Goal: Transaction & Acquisition: Purchase product/service

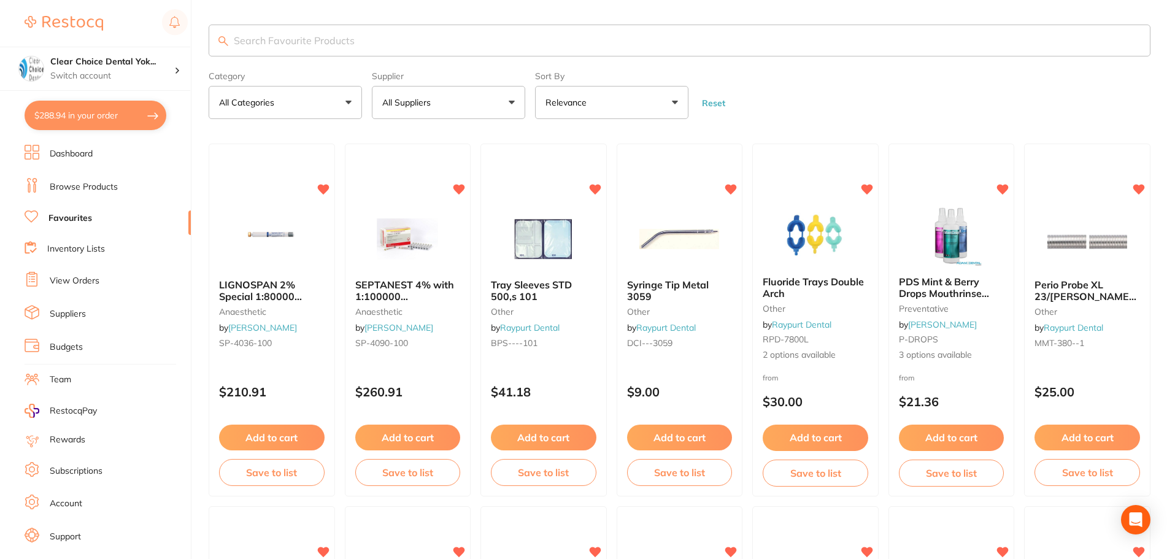
click at [245, 43] on input "search" at bounding box center [680, 41] width 942 height 32
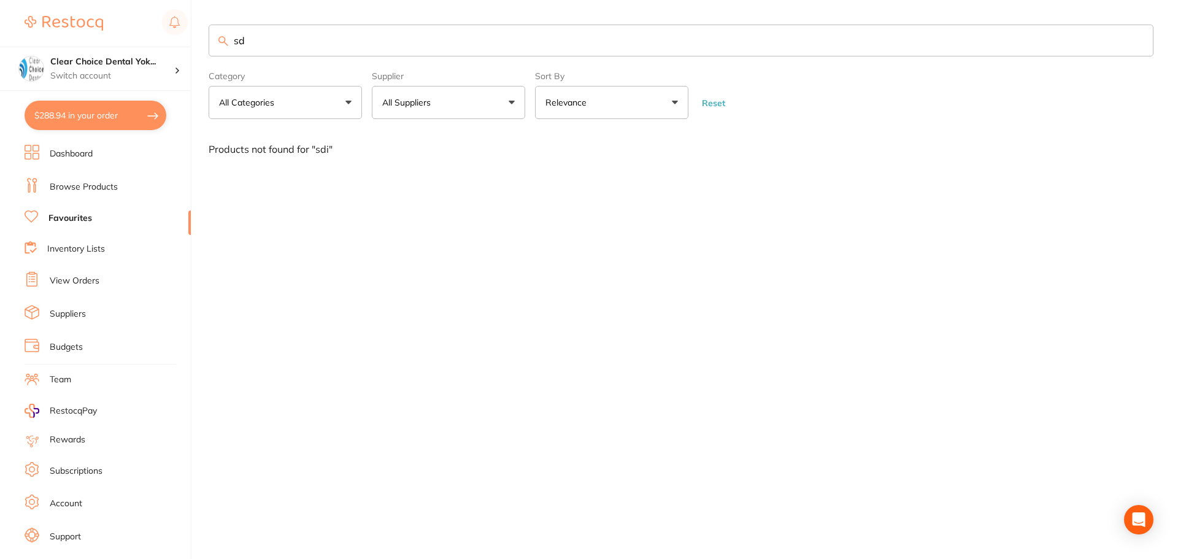
type input "s"
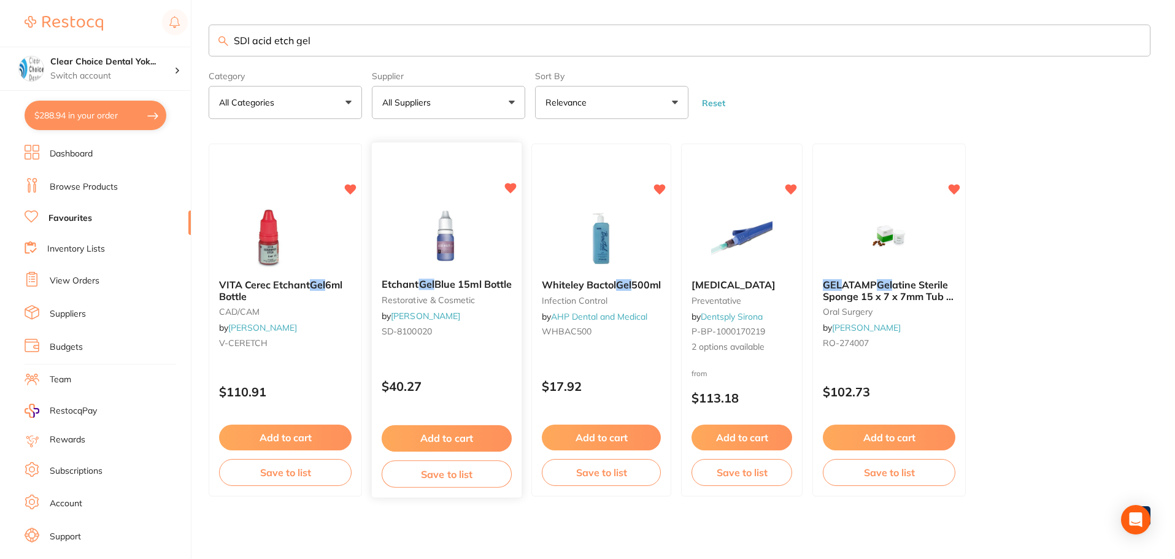
type input "SDI acid etch gel"
click at [450, 252] on img at bounding box center [446, 238] width 80 height 62
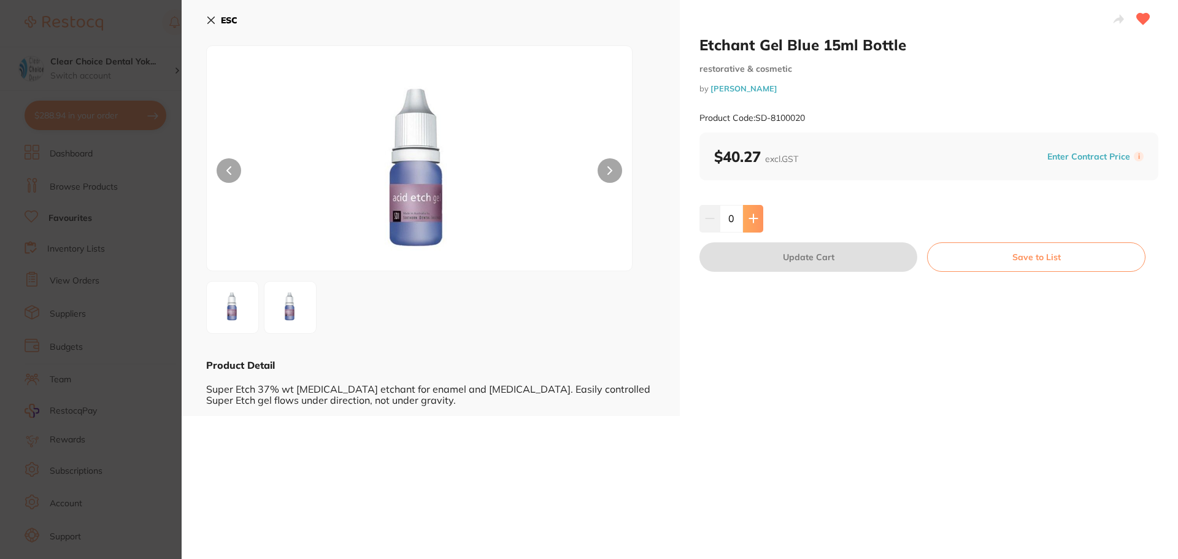
click at [752, 224] on button at bounding box center [753, 218] width 20 height 27
type input "1"
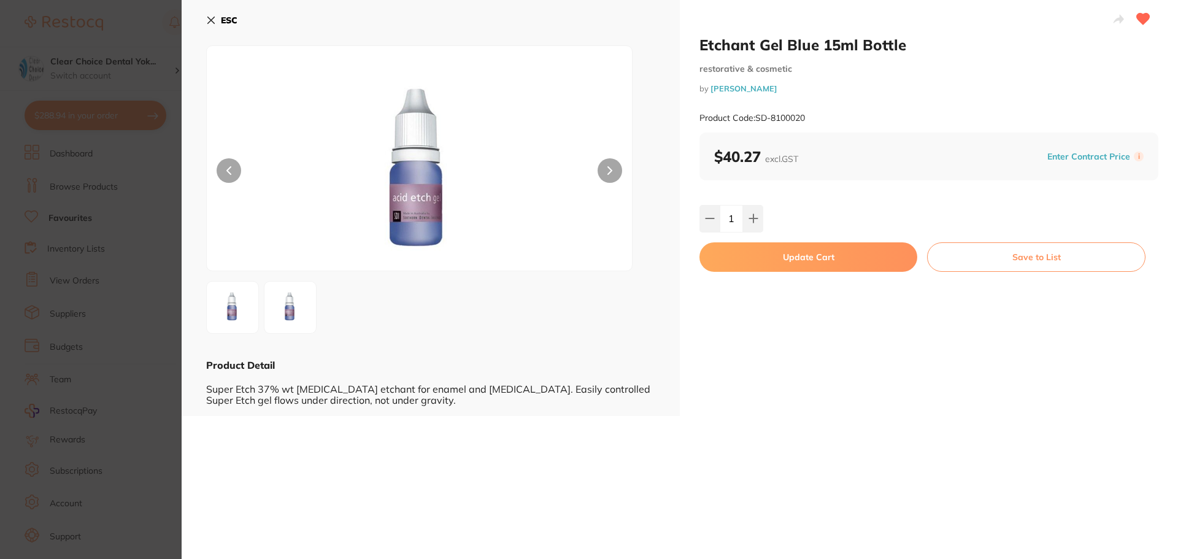
click at [800, 258] on button "Update Cart" at bounding box center [809, 256] width 218 height 29
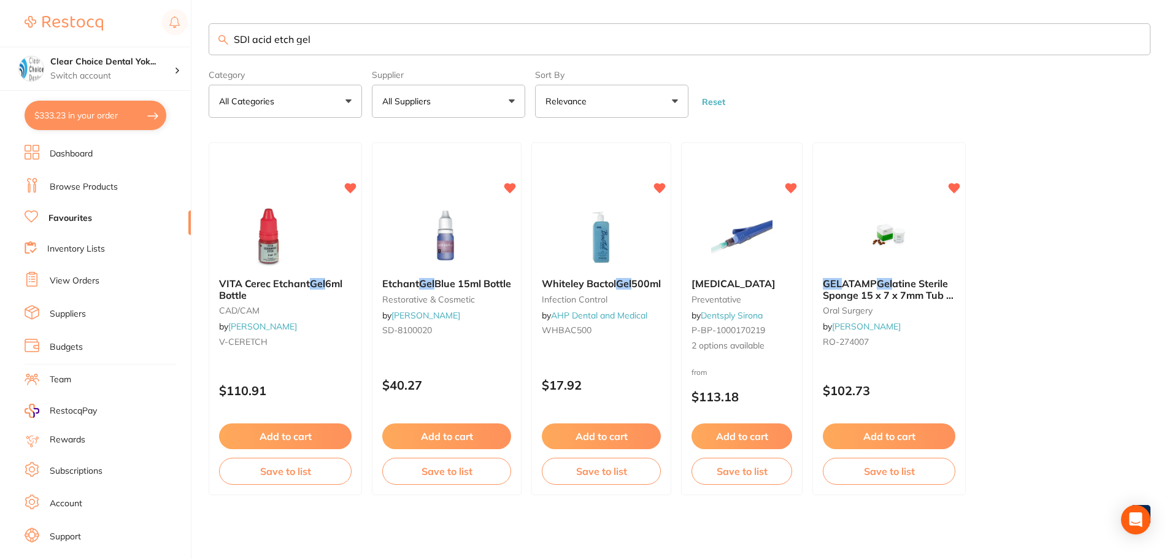
click at [64, 280] on link "View Orders" at bounding box center [75, 281] width 50 height 12
